Goal: Task Accomplishment & Management: Use online tool/utility

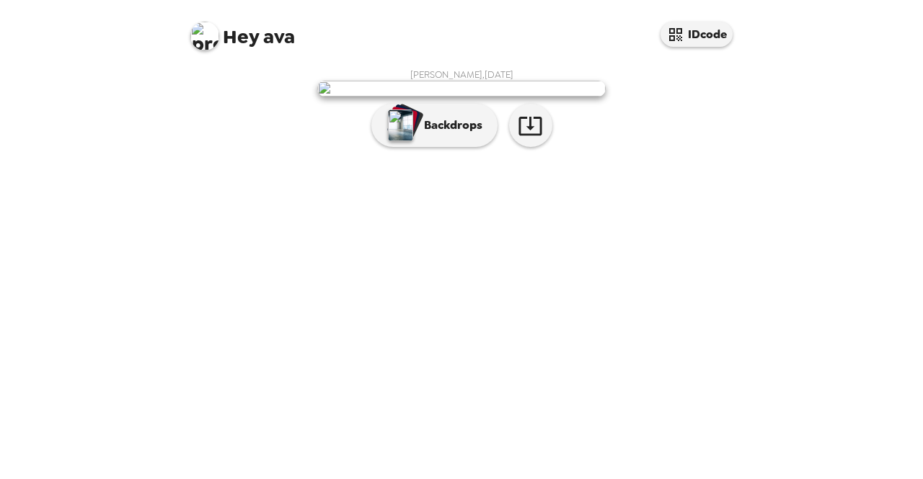
scroll to position [41, 0]
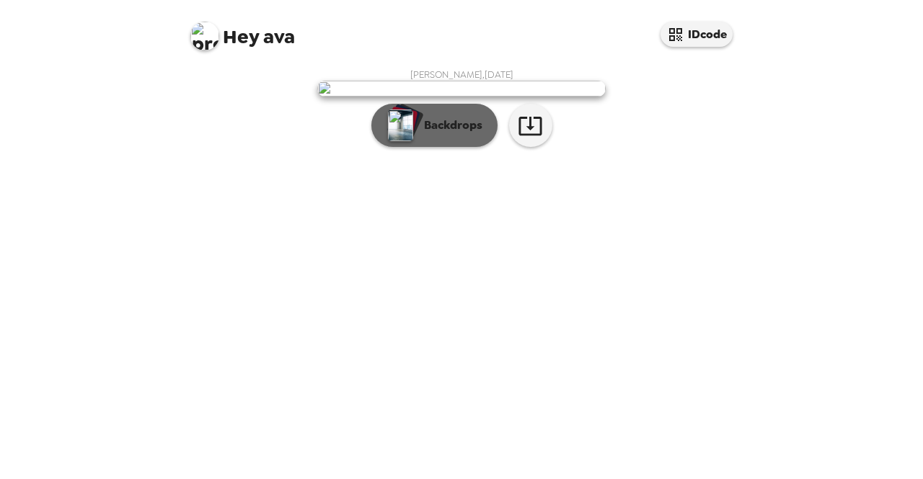
click at [394, 141] on img "button" at bounding box center [400, 126] width 25 height 32
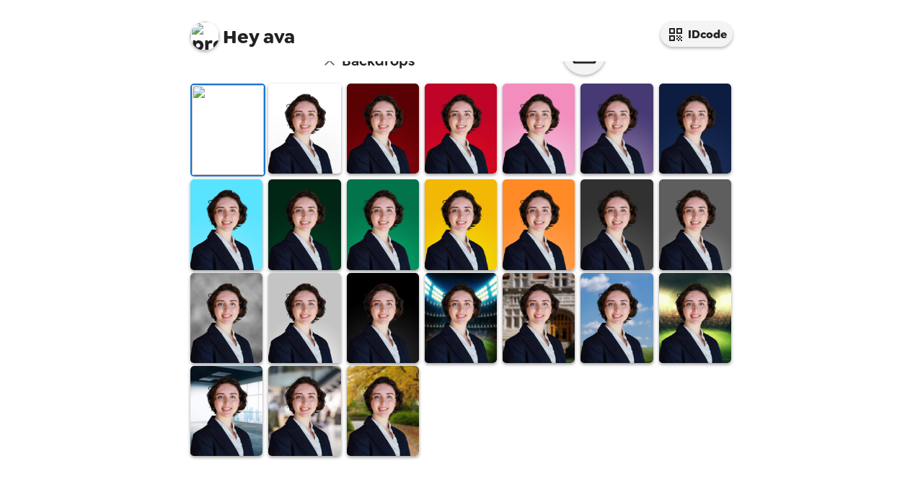
scroll to position [258, 0]
click at [310, 174] on img at bounding box center [304, 129] width 72 height 90
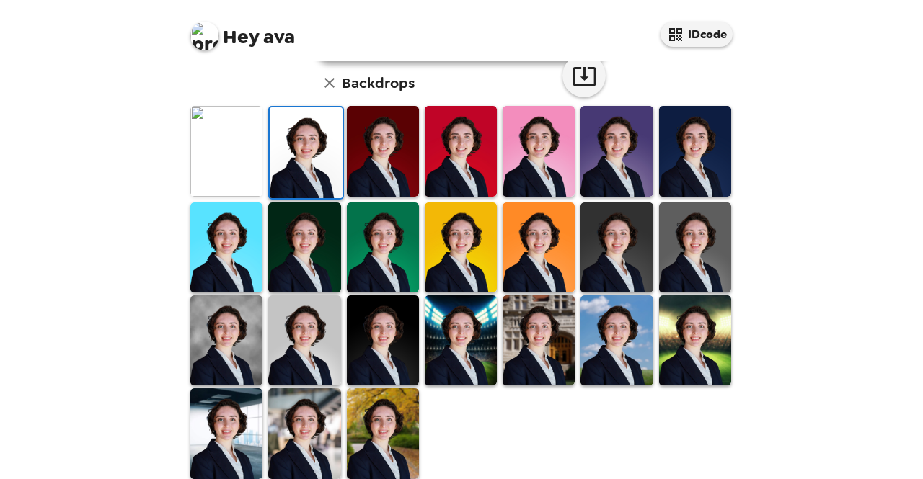
scroll to position [394, 0]
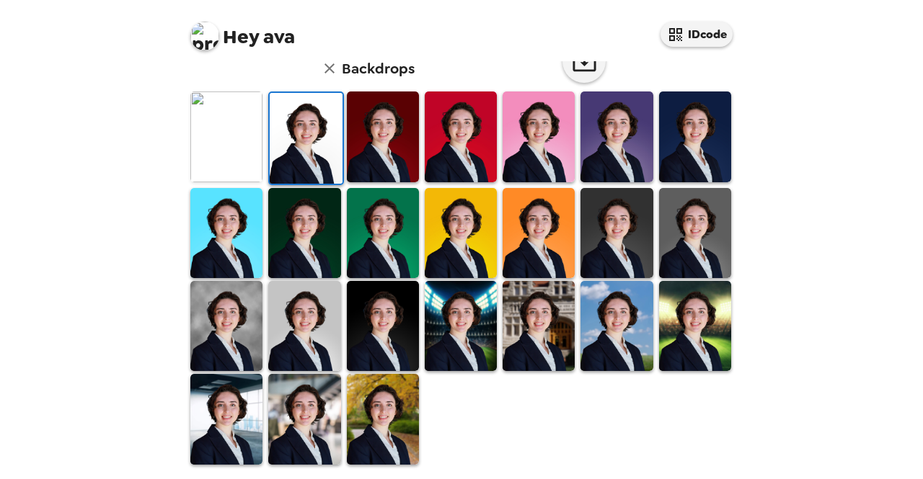
click at [311, 275] on div at bounding box center [304, 233] width 78 height 93
click at [309, 305] on img at bounding box center [304, 326] width 72 height 90
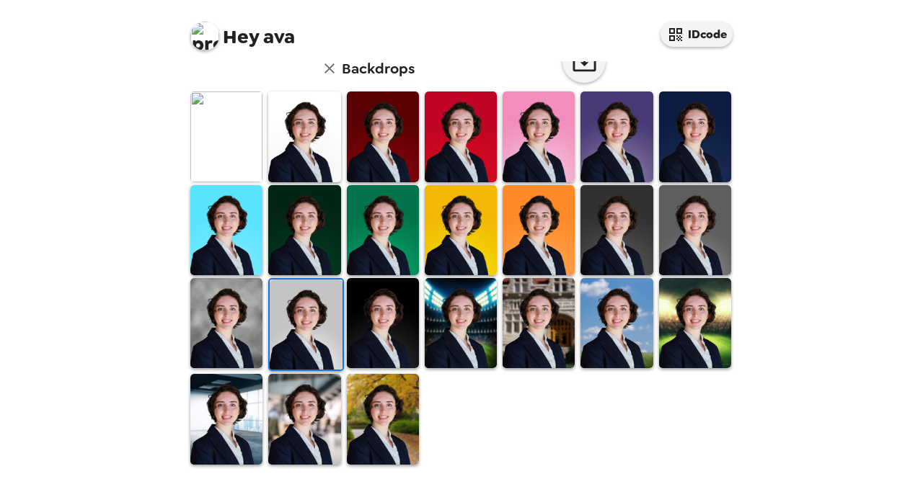
click at [352, 423] on img at bounding box center [383, 419] width 72 height 90
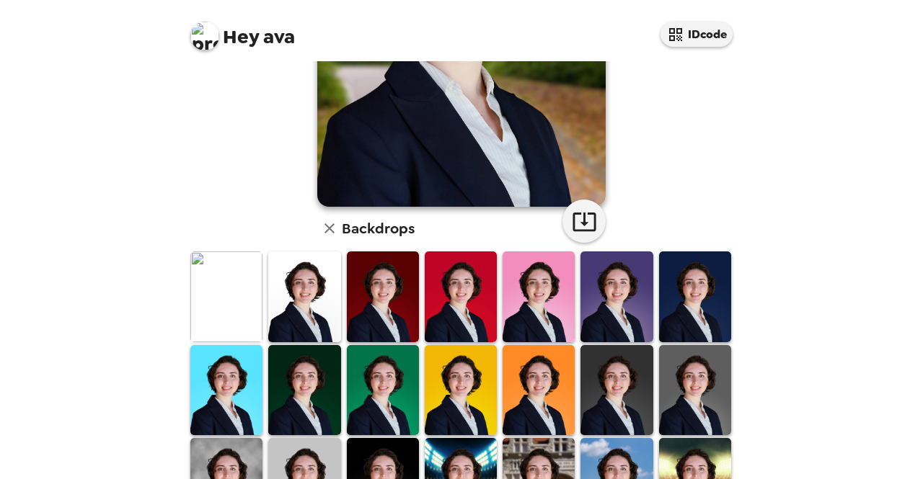
scroll to position [235, 0]
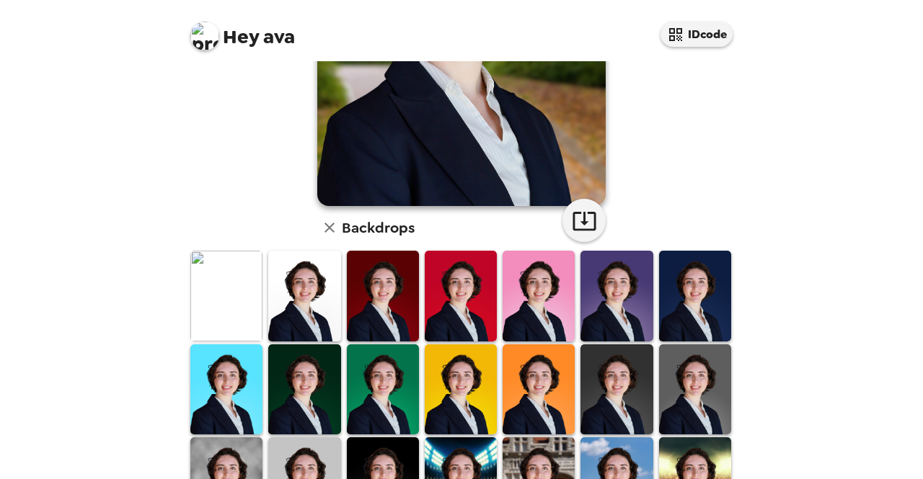
click at [294, 297] on img at bounding box center [304, 296] width 72 height 90
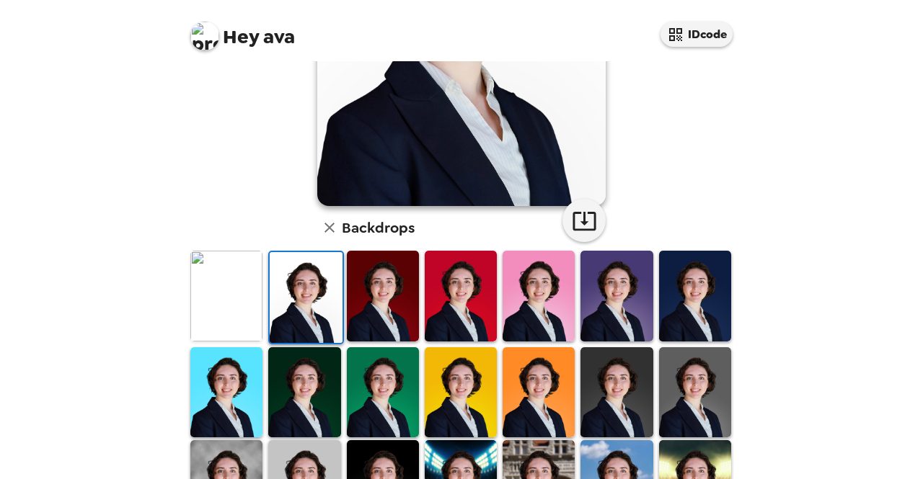
scroll to position [0, 0]
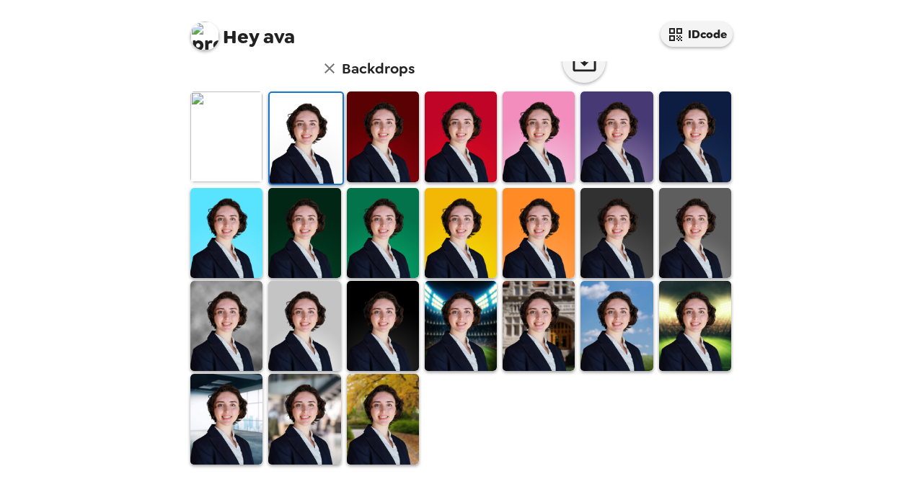
click at [301, 332] on img at bounding box center [304, 326] width 72 height 90
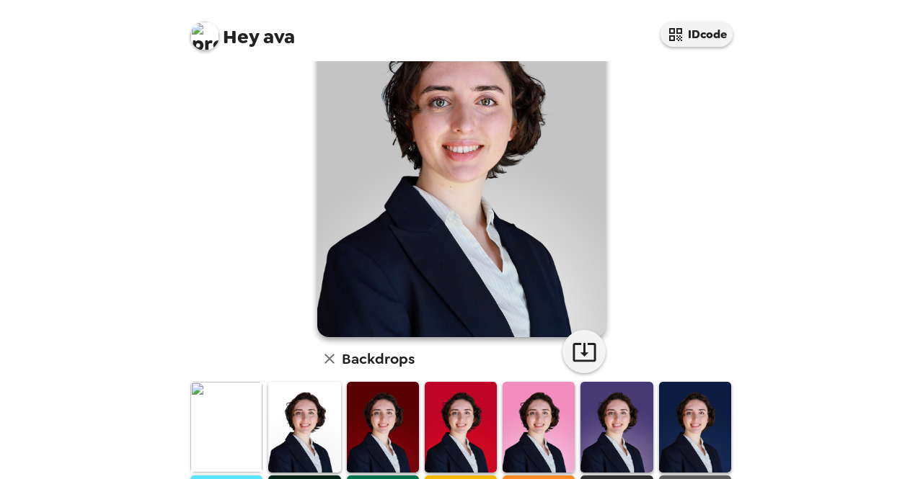
scroll to position [106, 0]
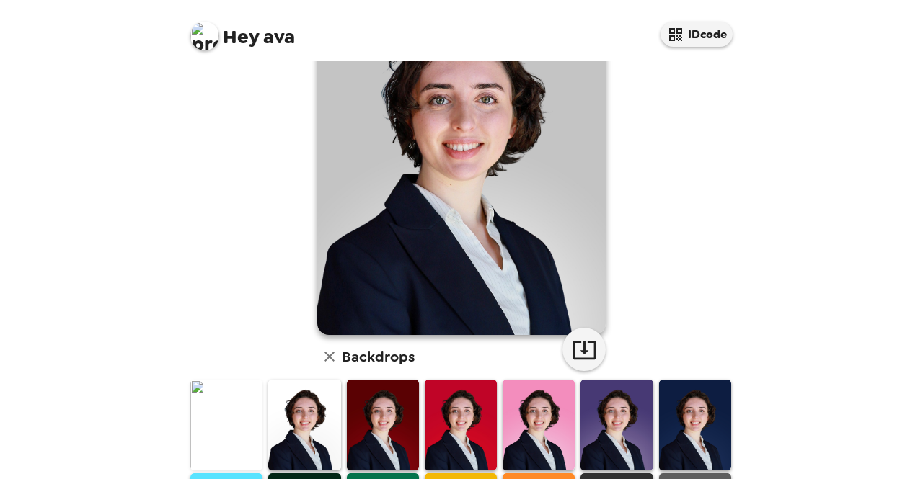
click at [288, 437] on img at bounding box center [304, 425] width 72 height 90
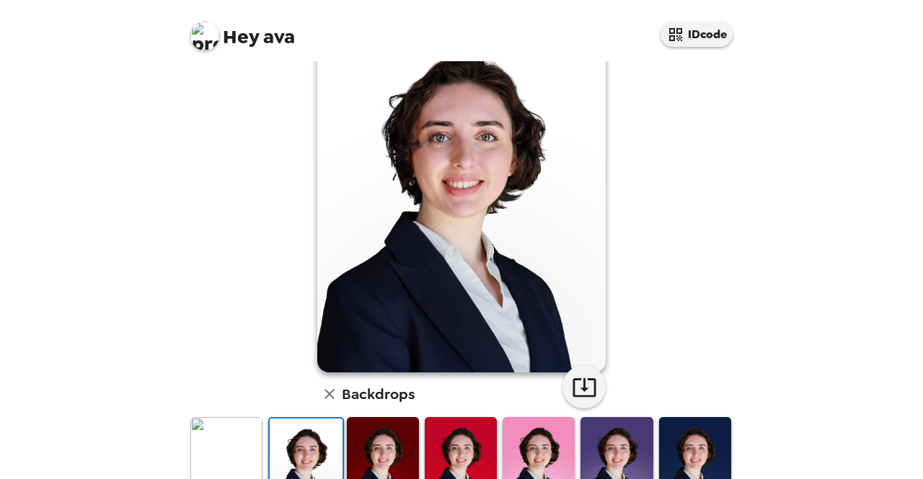
scroll to position [69, 0]
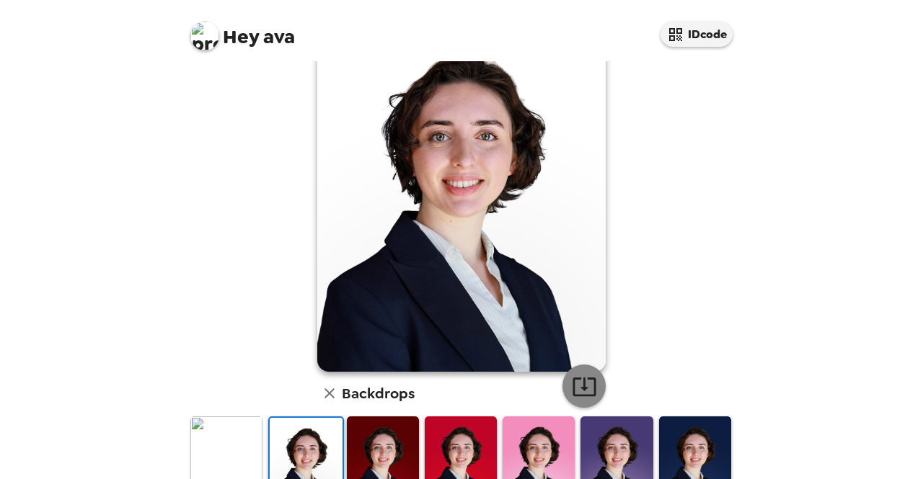
click at [572, 389] on icon "button" at bounding box center [584, 386] width 25 height 25
